Goal: Task Accomplishment & Management: Complete application form

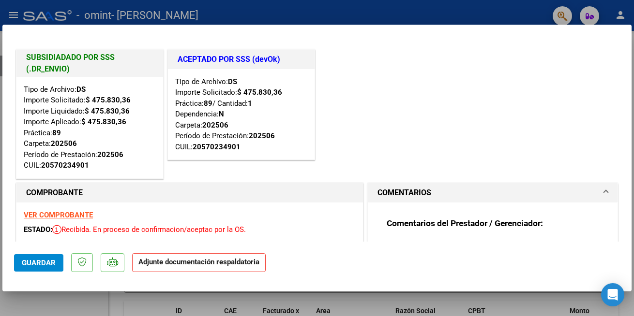
click at [210, 262] on strong "Adjunte documentación respaldatoria" at bounding box center [198, 262] width 121 height 9
click at [204, 264] on strong "Adjunte documentación respaldatoria" at bounding box center [198, 262] width 121 height 9
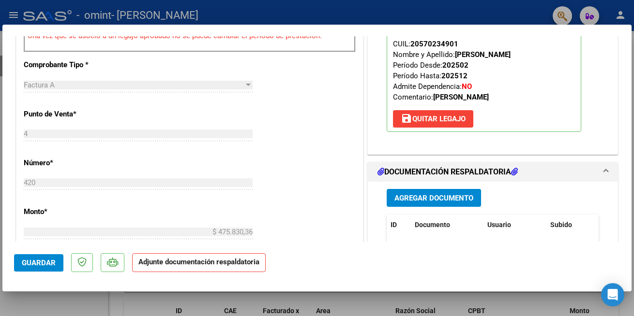
scroll to position [465, 0]
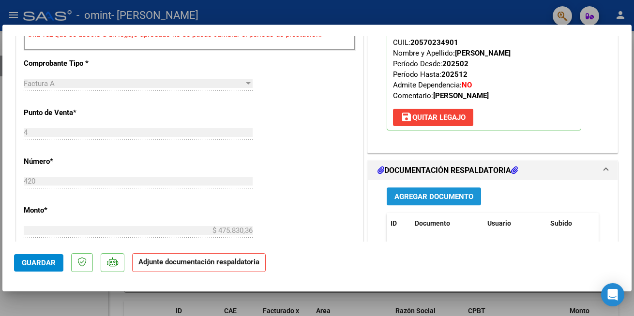
click at [469, 192] on button "Agregar Documento" at bounding box center [433, 197] width 94 height 18
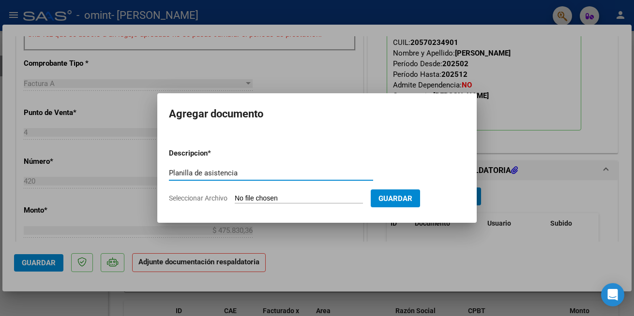
type input "Planilla de asistencia"
click at [219, 198] on span "Seleccionar Archivo" at bounding box center [198, 198] width 59 height 8
click at [235, 198] on input "Seleccionar Archivo" at bounding box center [299, 198] width 128 height 9
click at [286, 197] on input "Seleccionar Archivo" at bounding box center [299, 198] width 128 height 9
type input "C:\fakepath\20250627_171106 (2).jpg"
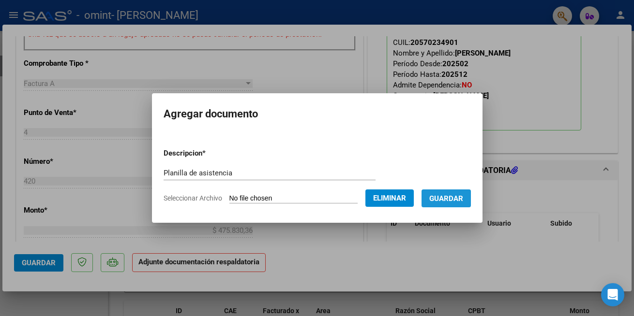
click at [467, 192] on button "Guardar" at bounding box center [445, 199] width 49 height 18
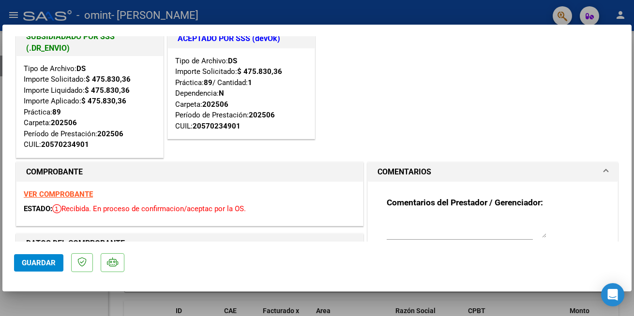
scroll to position [0, 0]
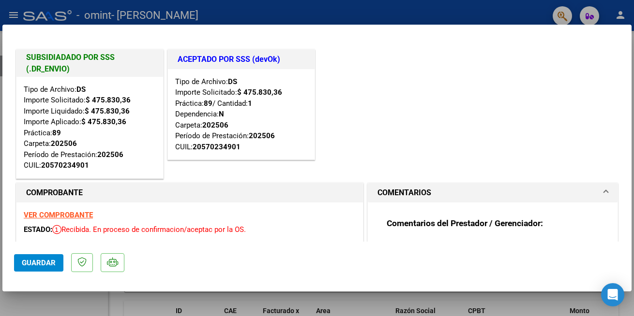
click at [33, 260] on span "Guardar" at bounding box center [39, 263] width 34 height 9
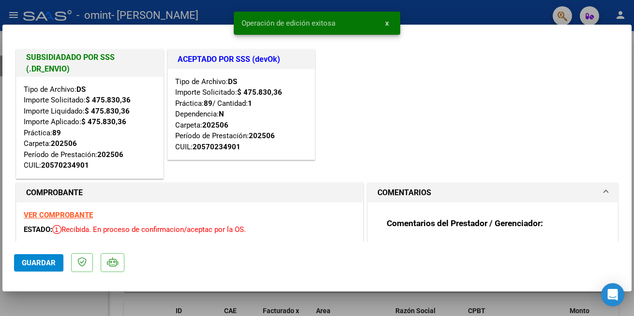
click at [152, 6] on div at bounding box center [317, 158] width 634 height 316
type input "$ 0,00"
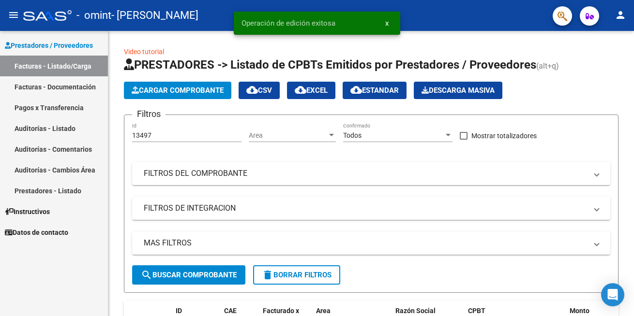
click at [58, 85] on link "Facturas - Documentación" at bounding box center [54, 86] width 108 height 21
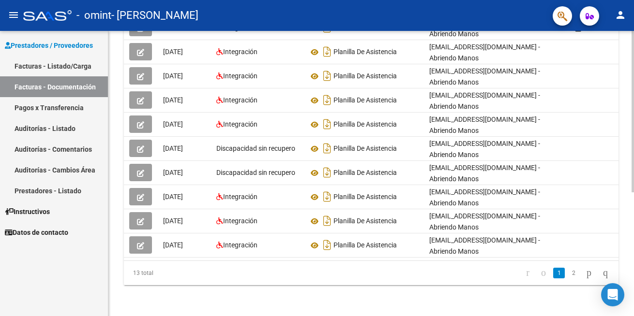
scroll to position [208, 0]
